Goal: Task Accomplishment & Management: Manage account settings

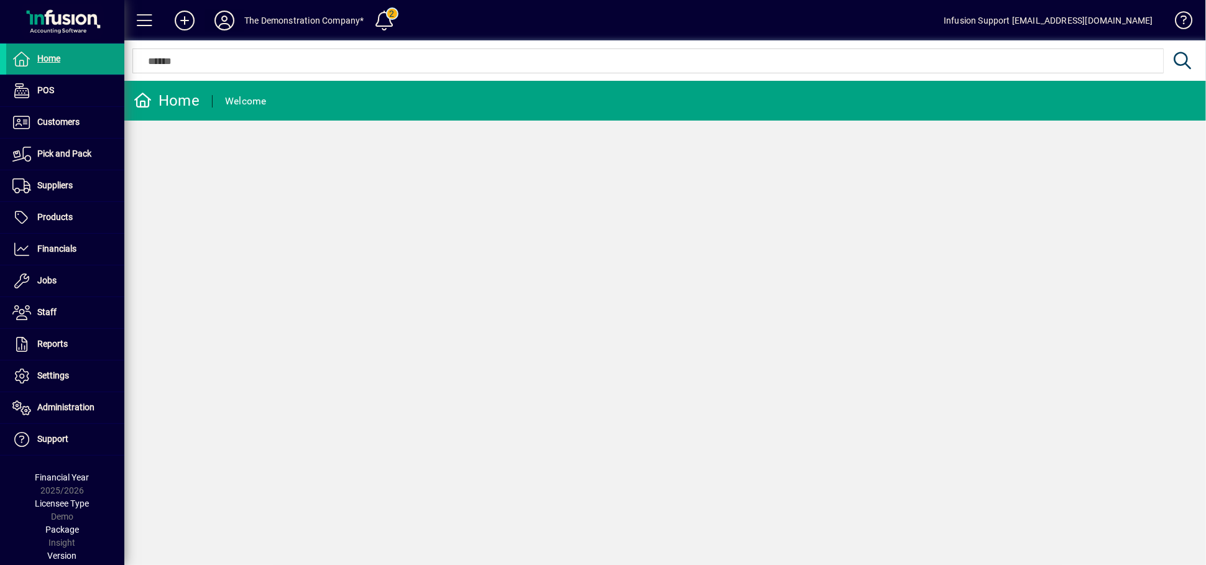
click at [225, 22] on icon at bounding box center [224, 21] width 25 height 20
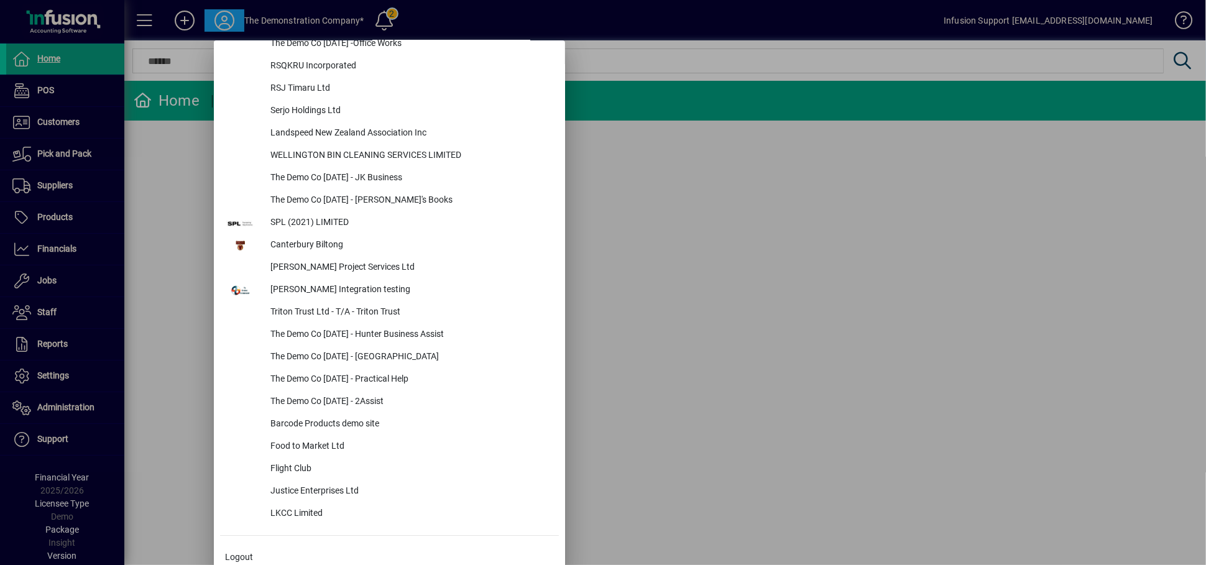
scroll to position [5513, 0]
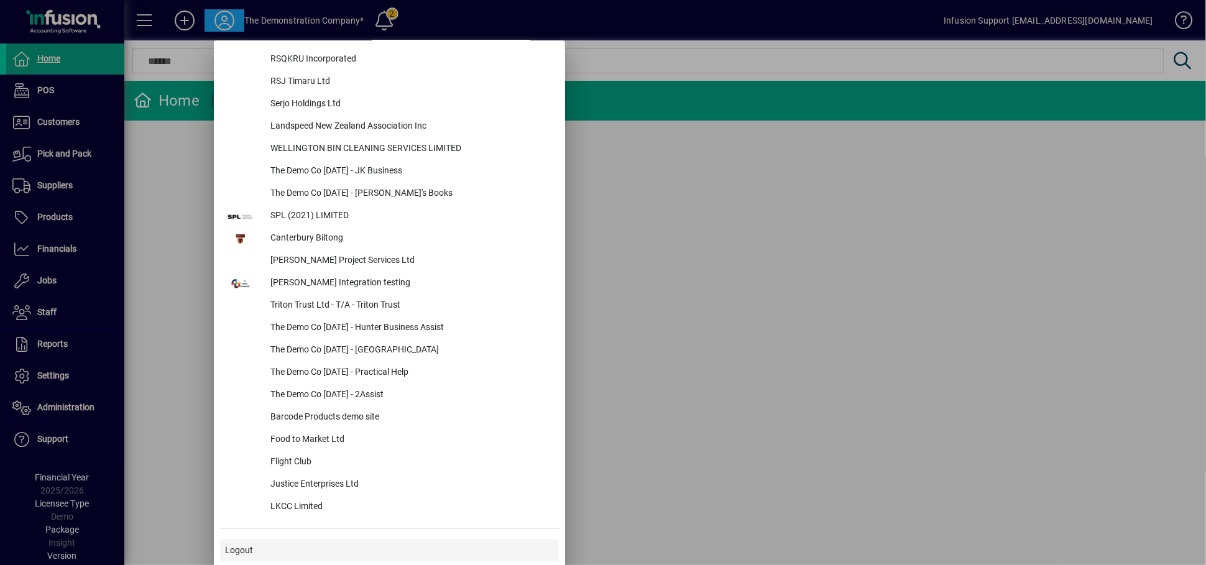
click at [271, 548] on span at bounding box center [389, 550] width 339 height 30
